Goal: Find specific page/section: Find specific page/section

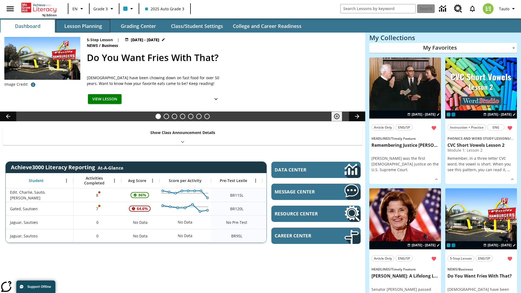
click at [83, 26] on button "Lesson Planning" at bounding box center [83, 26] width 54 height 13
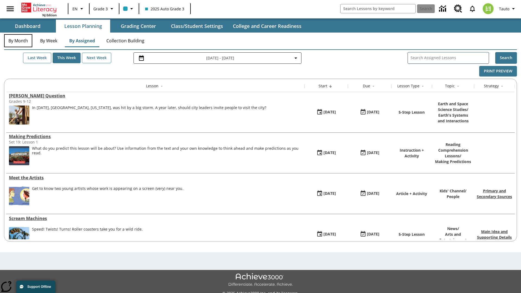
click at [18, 41] on button "By Month" at bounding box center [18, 40] width 28 height 13
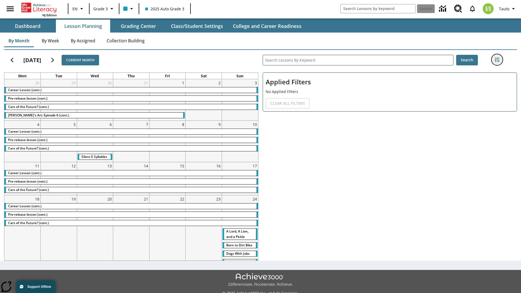
click at [497, 60] on icon "Filters Side menu" at bounding box center [497, 59] width 5 height 5
